Goal: Information Seeking & Learning: Get advice/opinions

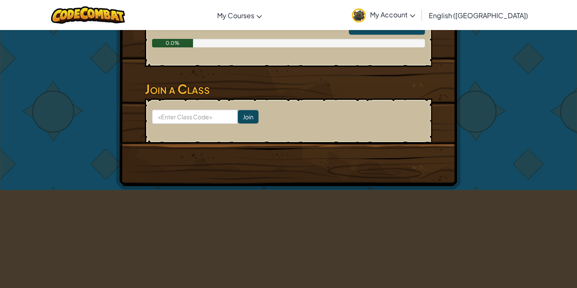
scroll to position [394, 0]
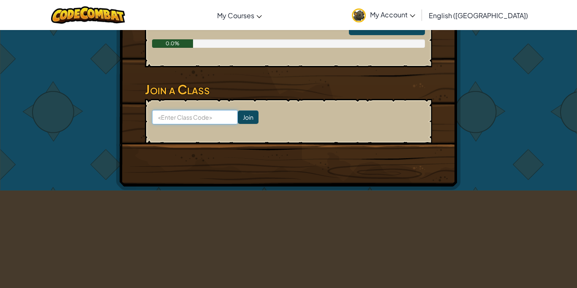
click at [182, 116] on input at bounding box center [195, 117] width 86 height 14
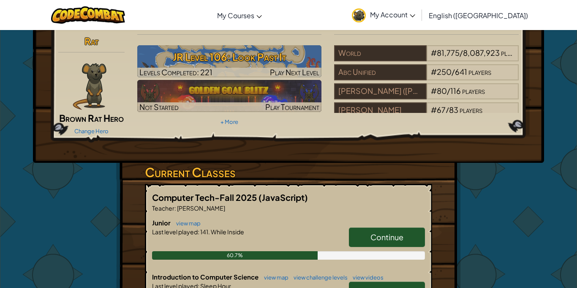
scroll to position [19, 0]
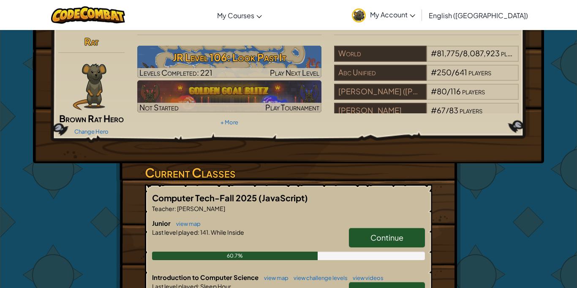
click at [360, 232] on link "Continue" at bounding box center [387, 237] width 76 height 19
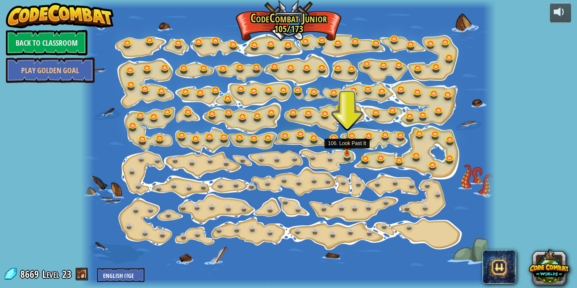
click at [348, 153] on img at bounding box center [347, 143] width 10 height 22
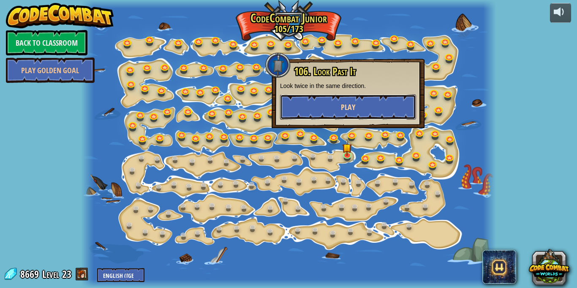
click at [334, 101] on button "Play" at bounding box center [348, 106] width 136 height 25
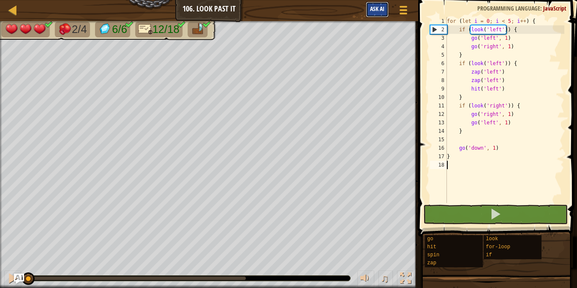
click at [380, 14] on button "Ask AI" at bounding box center [377, 10] width 23 height 16
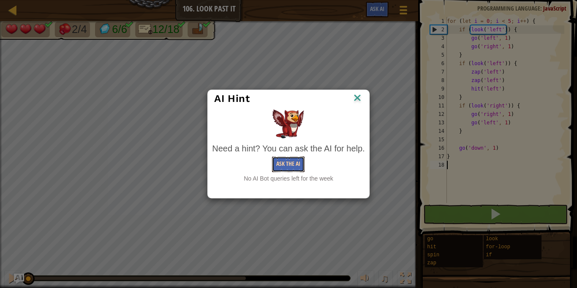
click at [287, 167] on button "Ask the AI" at bounding box center [288, 164] width 33 height 16
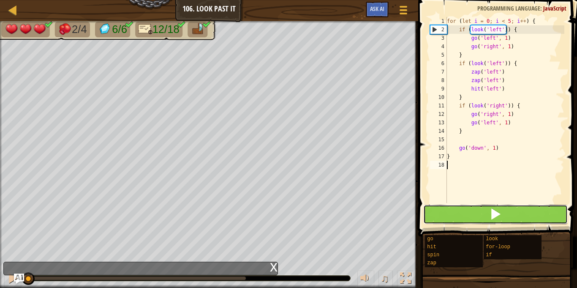
click at [450, 223] on button at bounding box center [496, 214] width 145 height 19
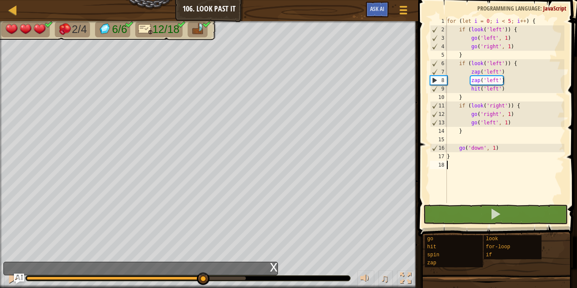
drag, startPoint x: 32, startPoint y: 277, endPoint x: 203, endPoint y: 287, distance: 171.5
click at [203, 287] on div "♫" at bounding box center [209, 275] width 419 height 25
